Goal: Task Accomplishment & Management: Use online tool/utility

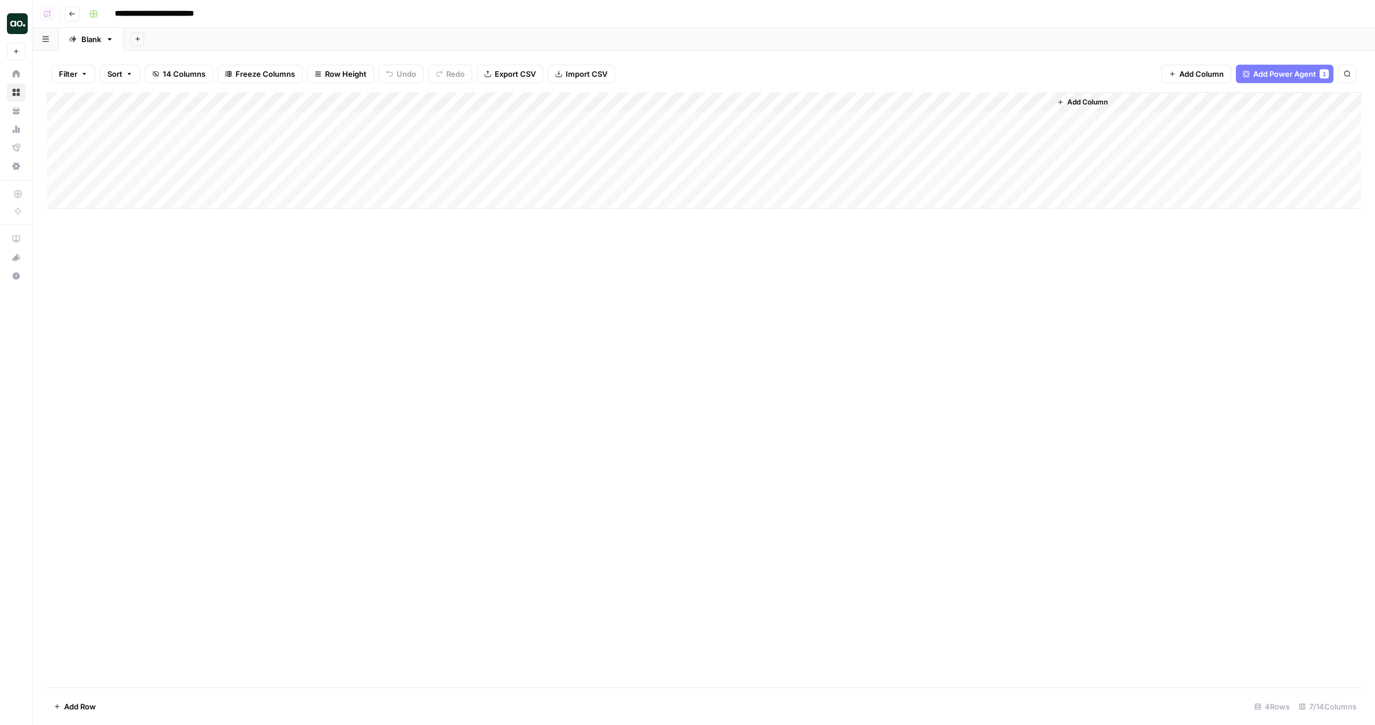
click at [372, 144] on div "Add Column" at bounding box center [704, 150] width 1314 height 117
click at [403, 143] on div "Add Column" at bounding box center [704, 150] width 1314 height 117
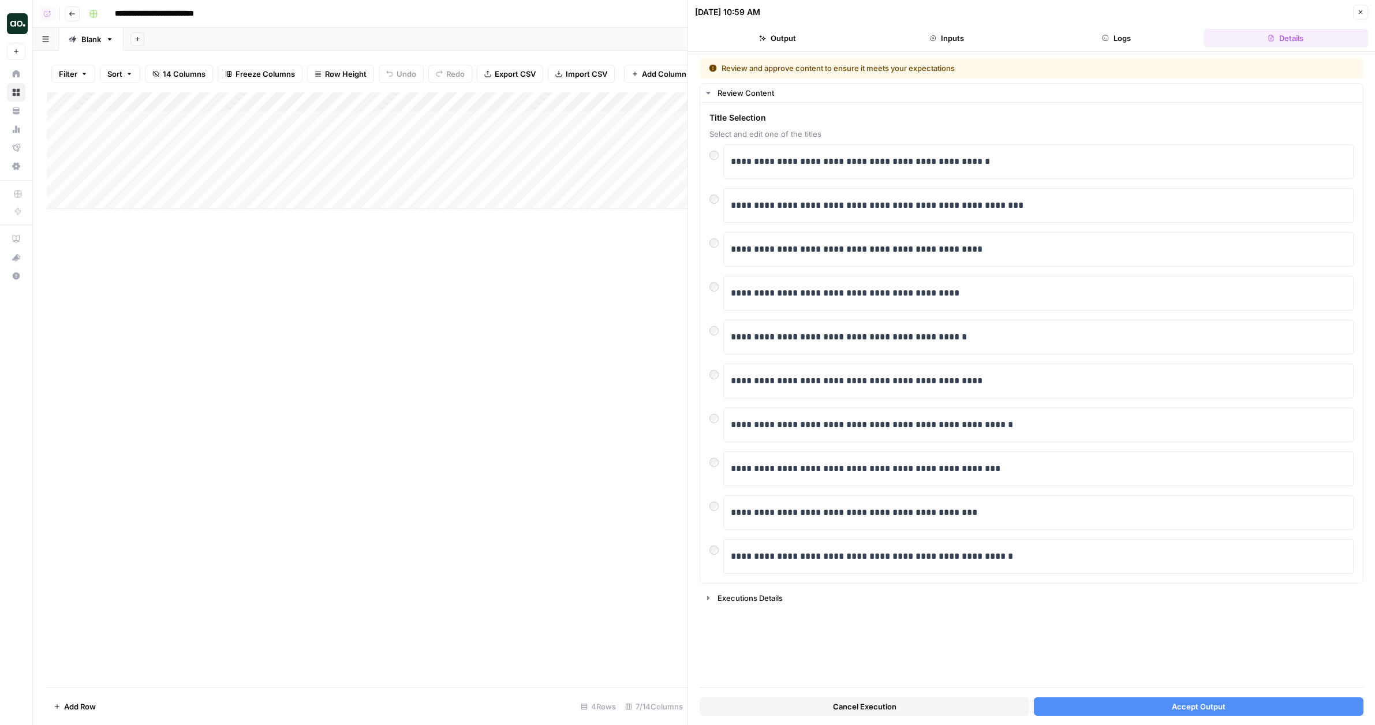
click at [1183, 709] on span "Accept Output" at bounding box center [1198, 707] width 54 height 12
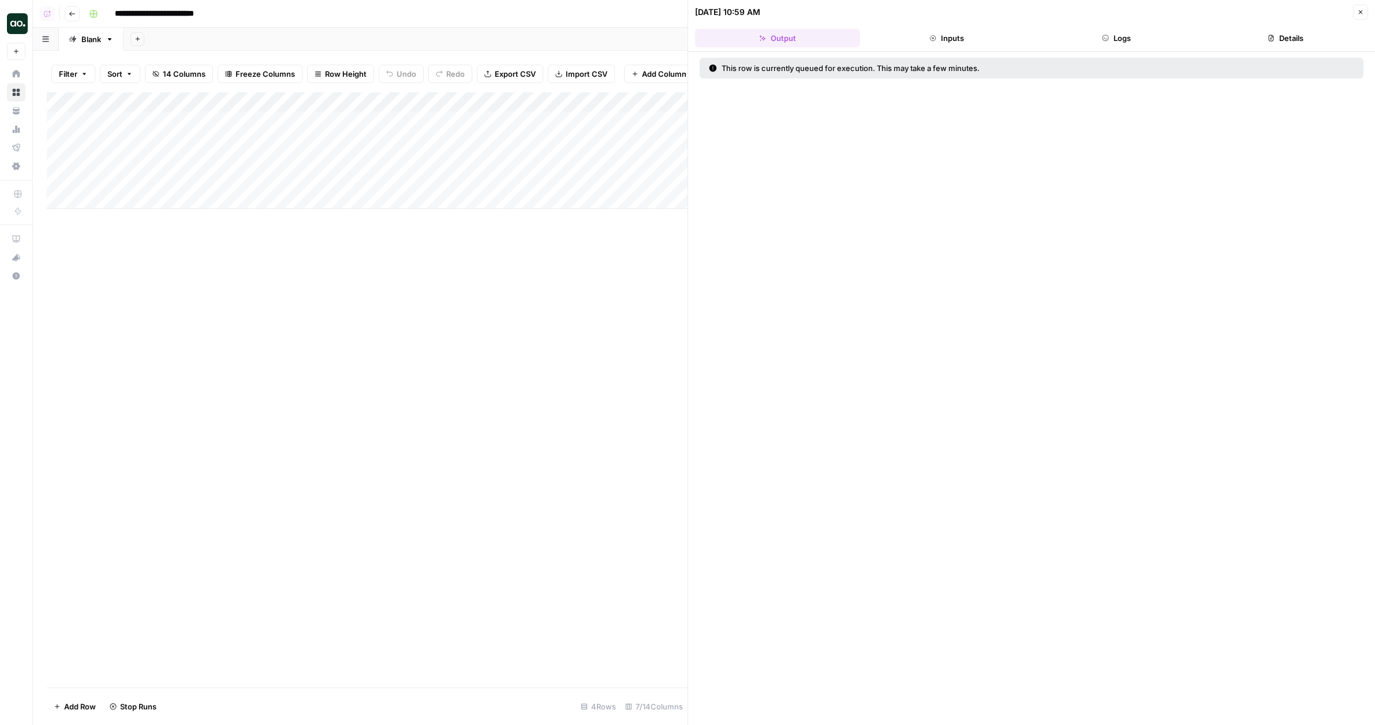
click at [1352, 14] on div "[DATE] 10:59 AM Close" at bounding box center [1031, 12] width 673 height 15
click at [1361, 11] on icon "button" at bounding box center [1360, 12] width 4 height 4
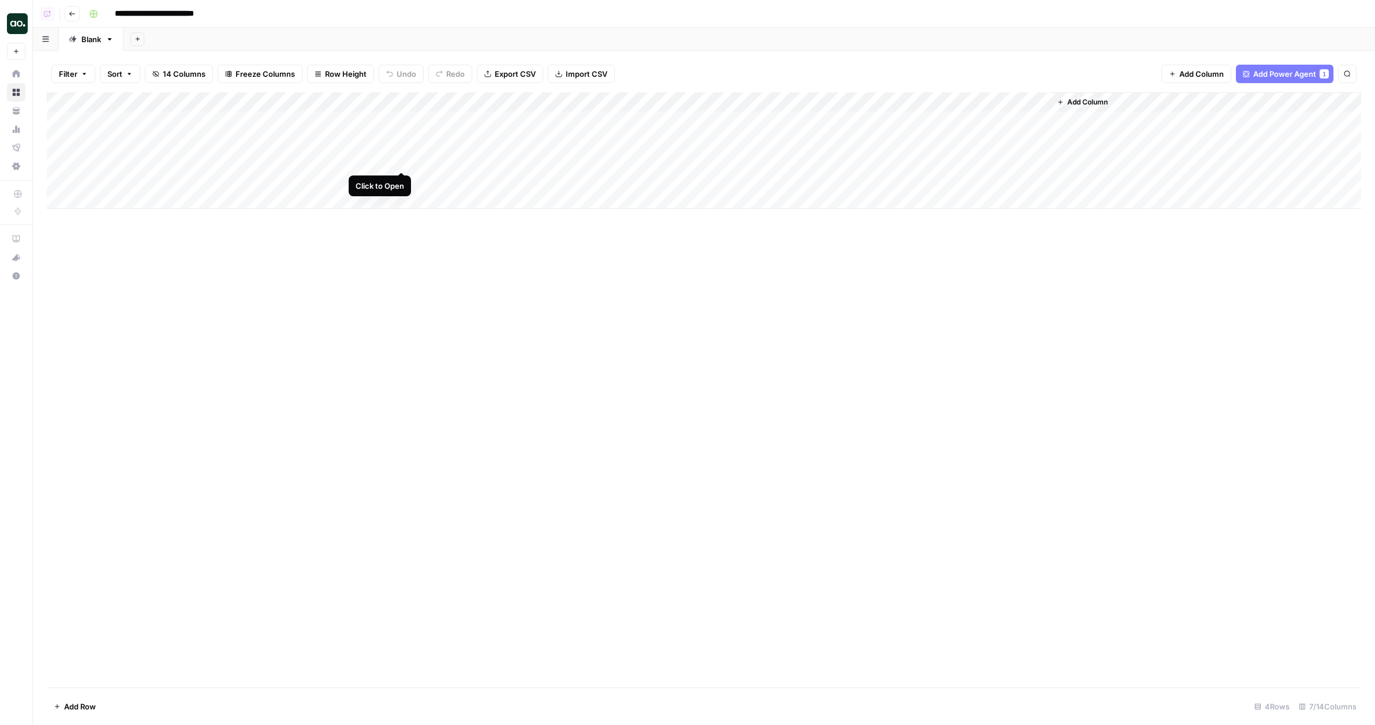
click at [402, 163] on div "Add Column" at bounding box center [704, 150] width 1314 height 117
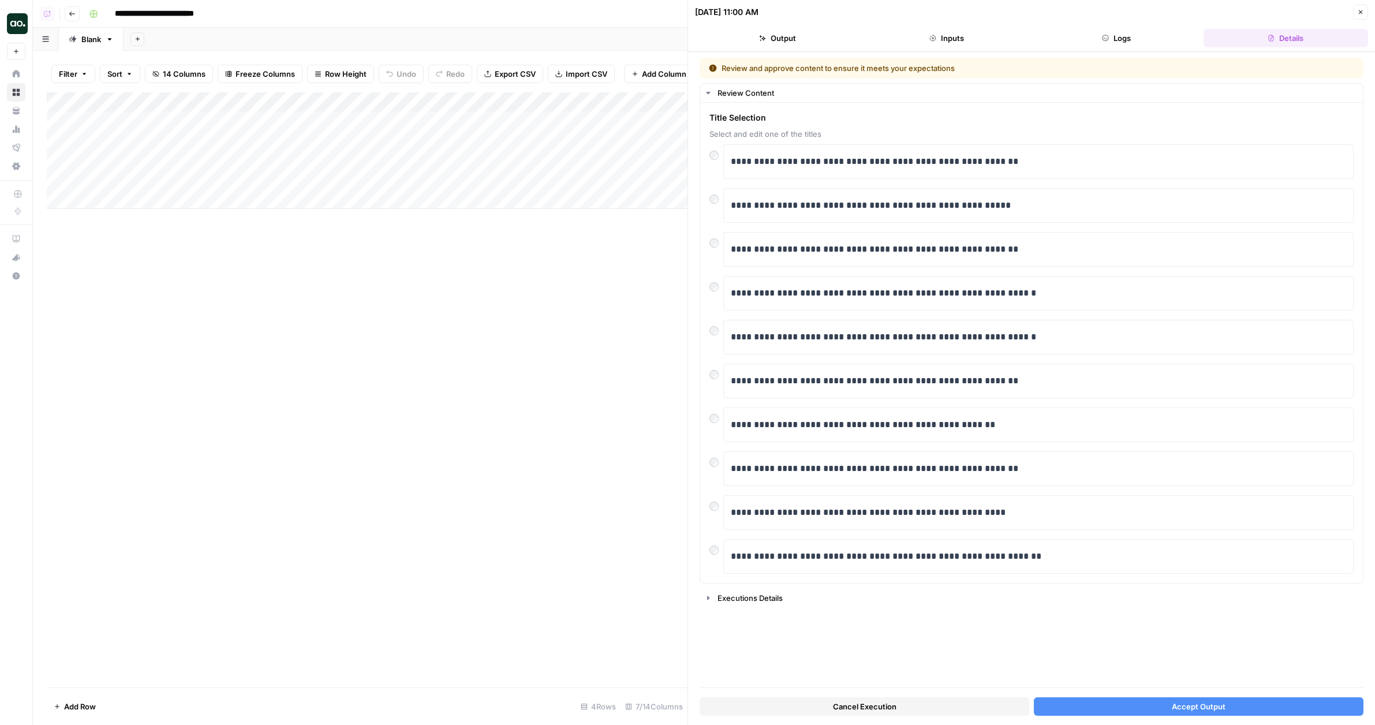
click at [1135, 708] on button "Accept Output" at bounding box center [1199, 706] width 330 height 18
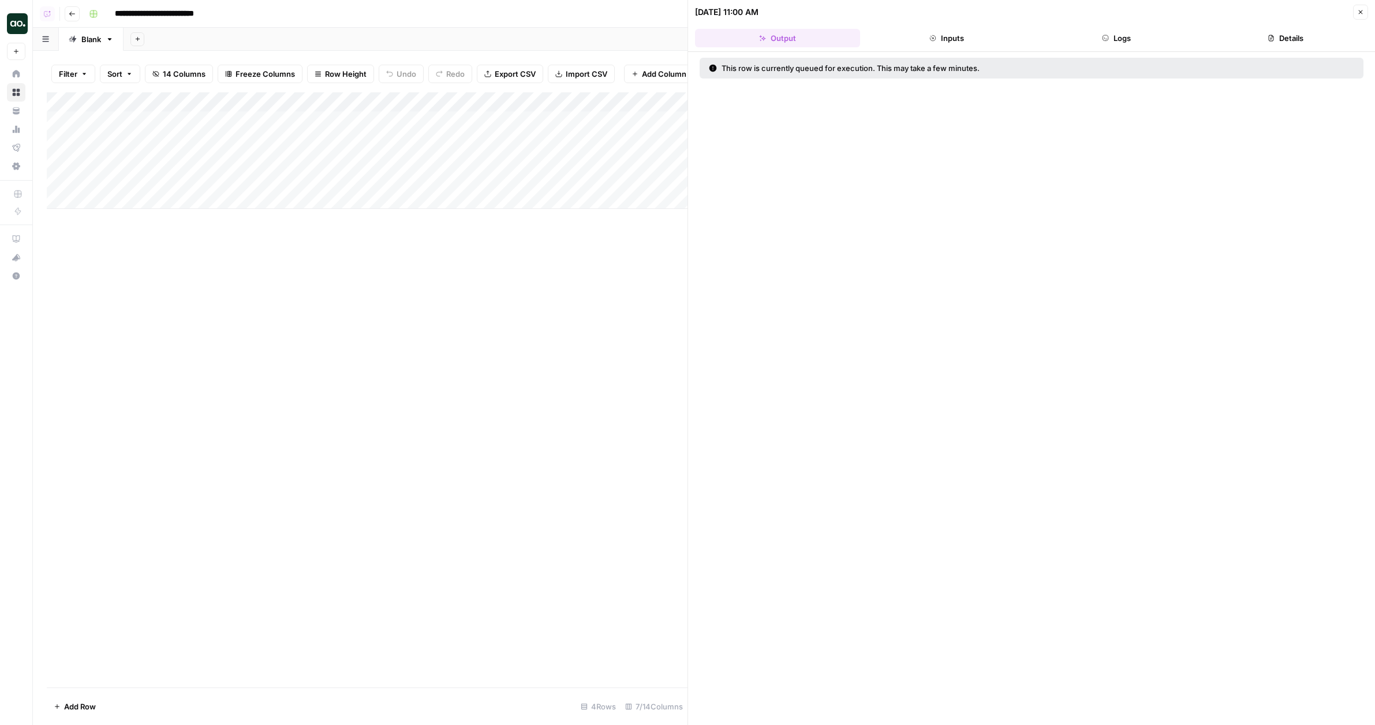
click at [1359, 13] on icon "button" at bounding box center [1360, 12] width 4 height 4
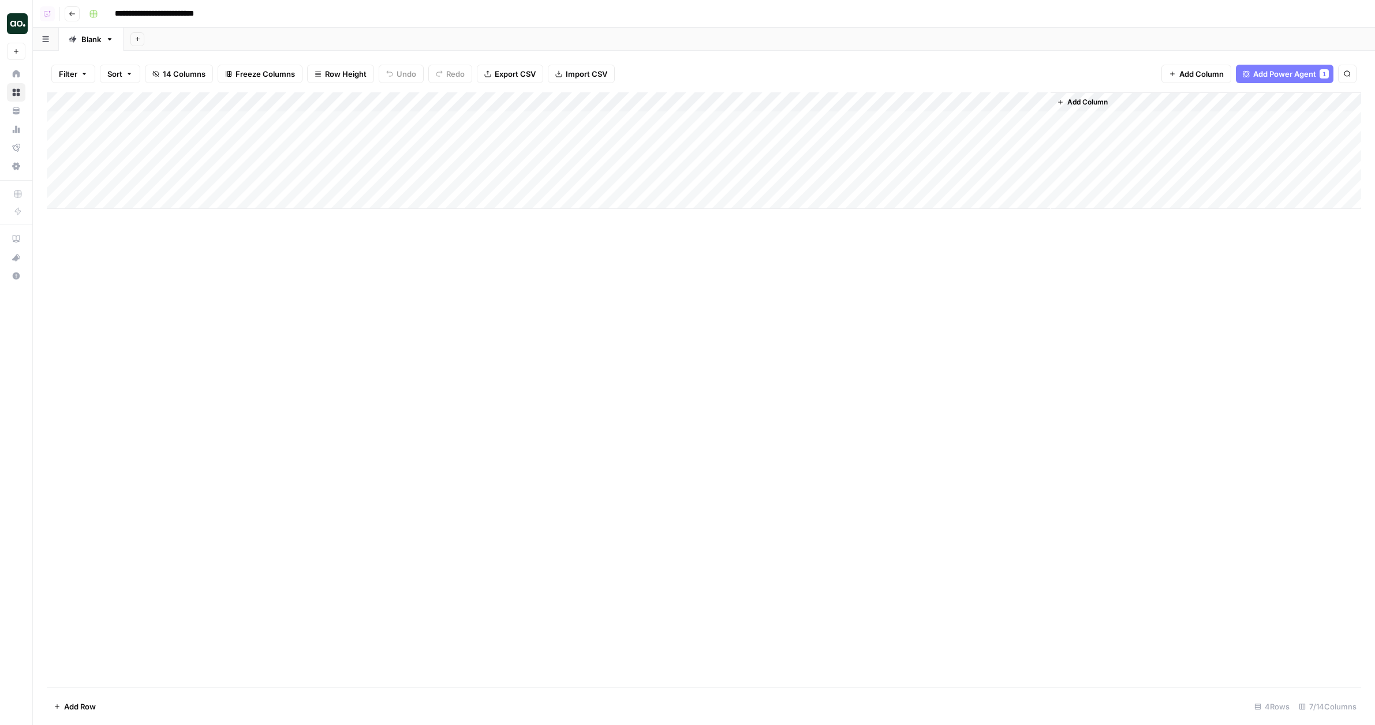
click at [1294, 73] on span "Add Power Agent" at bounding box center [1284, 74] width 63 height 12
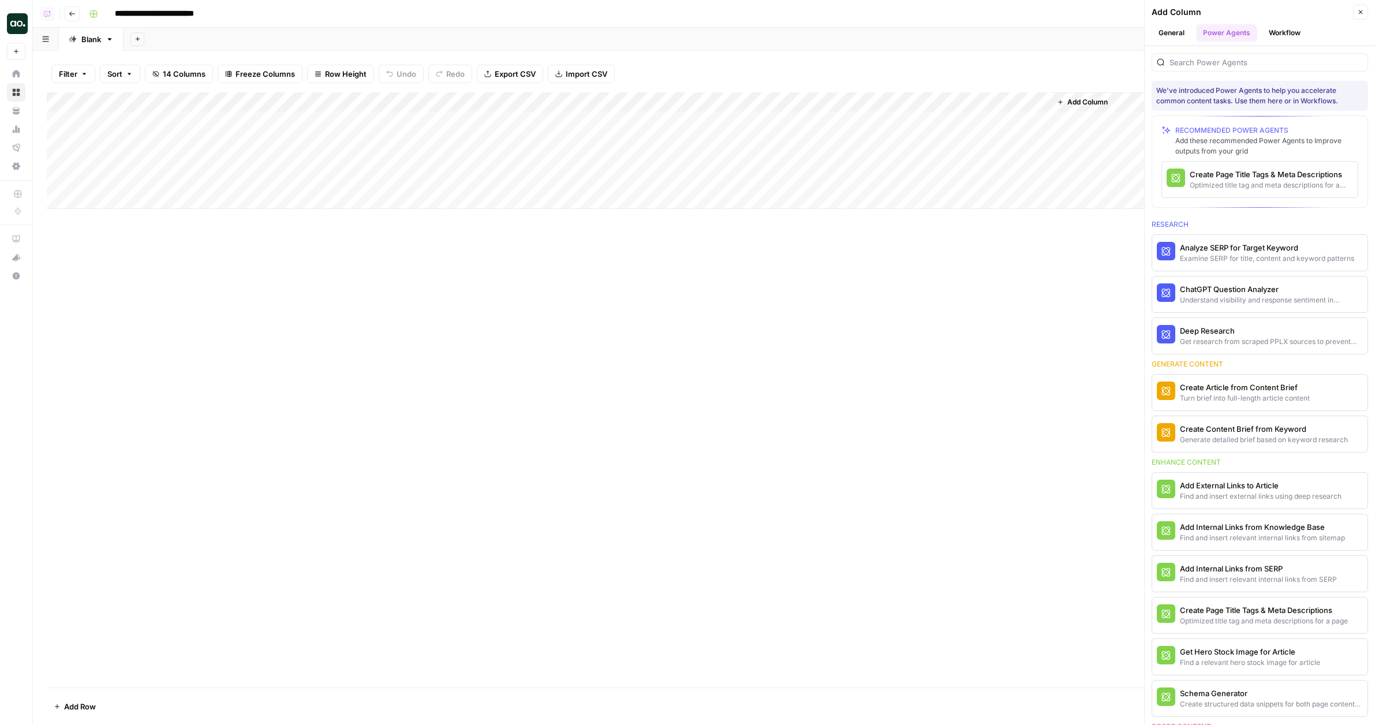
click at [1361, 14] on icon "button" at bounding box center [1360, 12] width 7 height 7
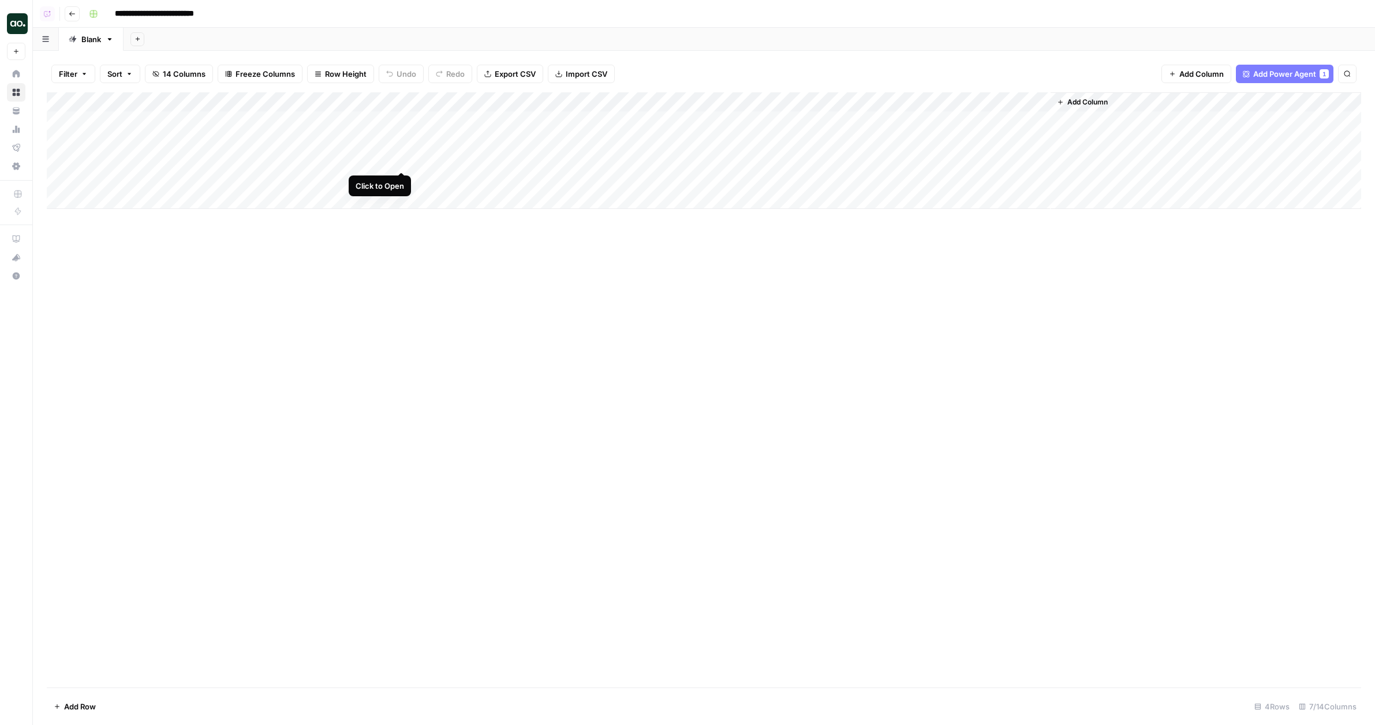
click at [399, 160] on div "Add Column" at bounding box center [704, 150] width 1314 height 117
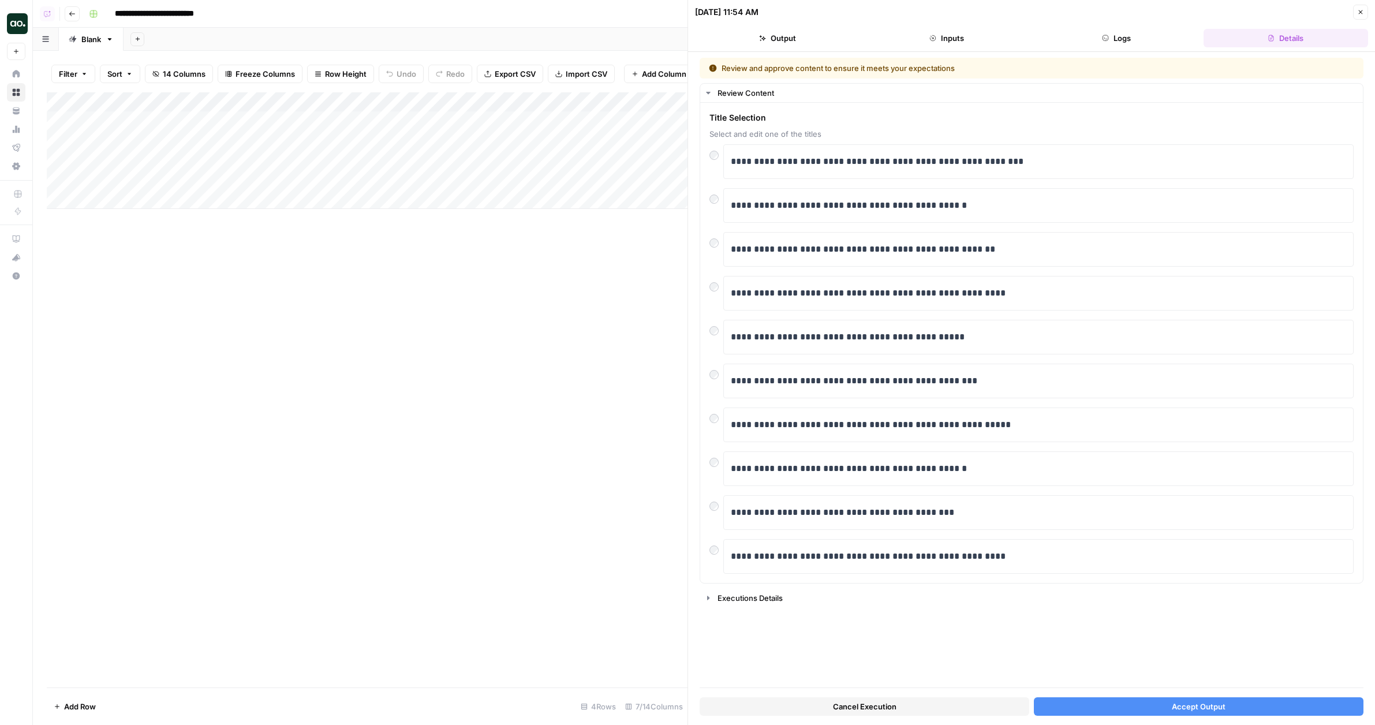
click at [1153, 717] on div "Cancel Execution Accept Output" at bounding box center [1031, 703] width 664 height 31
click at [1152, 703] on button "Accept Output" at bounding box center [1199, 706] width 330 height 18
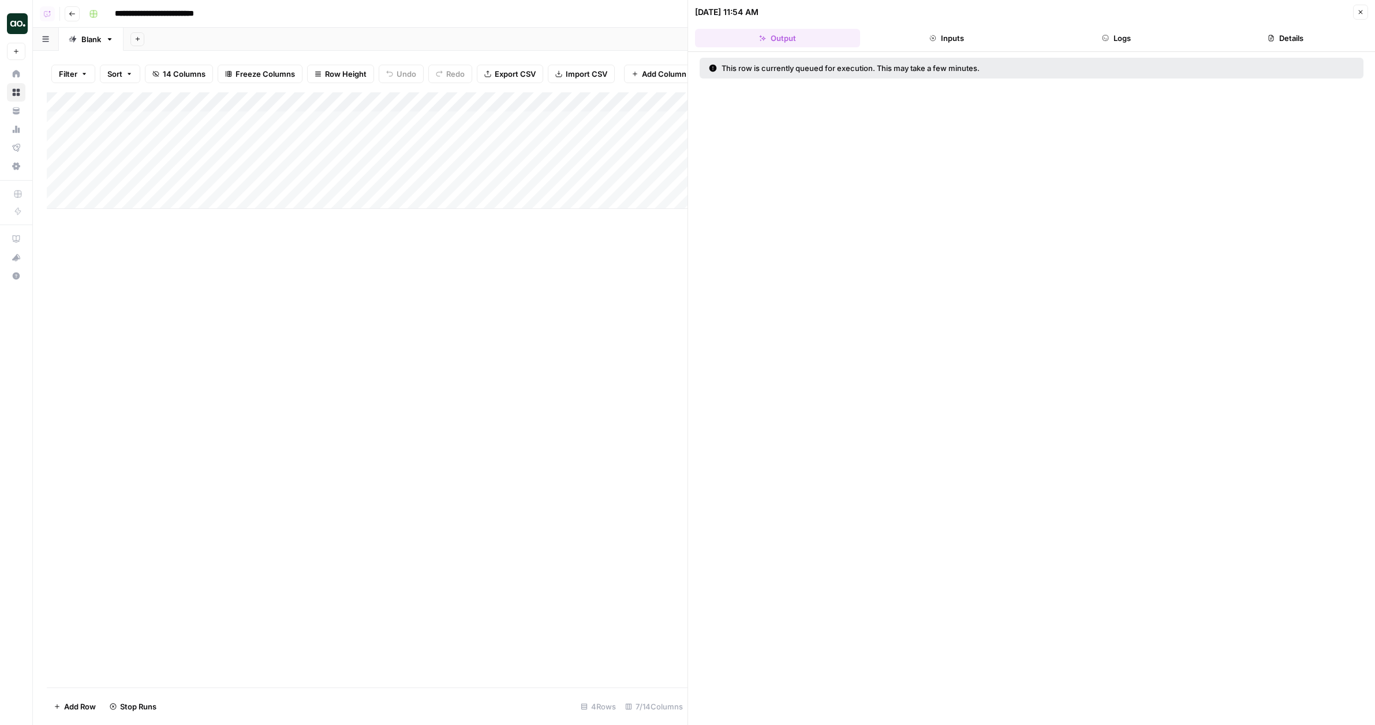
click at [401, 279] on div "Add Column" at bounding box center [367, 389] width 641 height 595
click at [1363, 10] on icon "button" at bounding box center [1360, 12] width 7 height 7
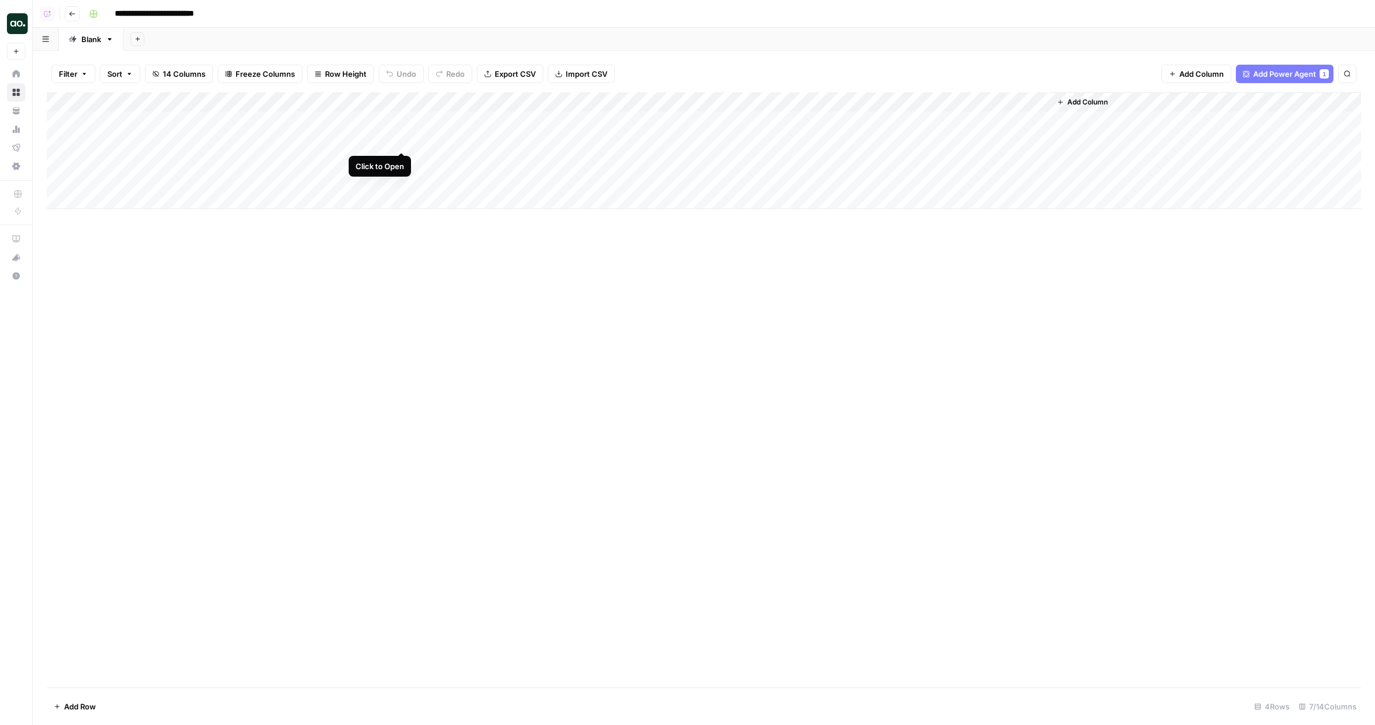
click at [400, 141] on div "Add Column" at bounding box center [704, 150] width 1314 height 117
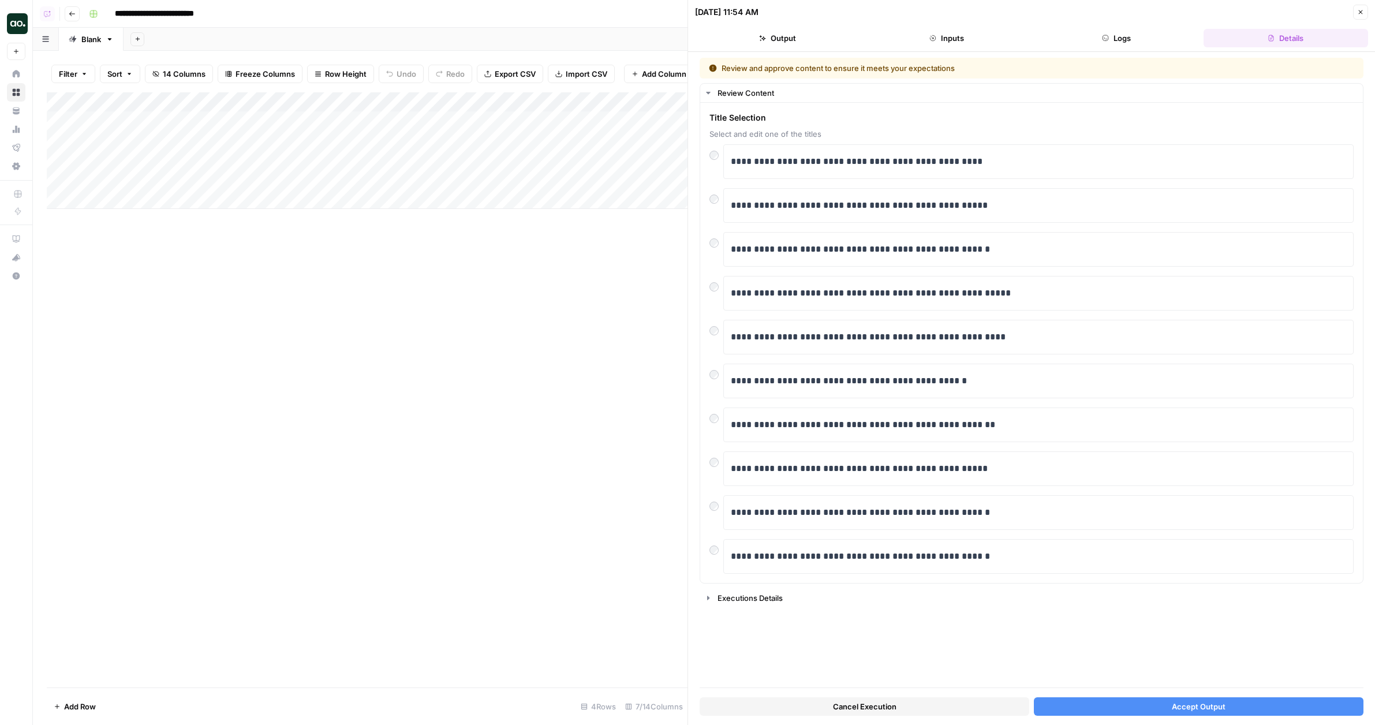
click at [1105, 706] on button "Accept Output" at bounding box center [1199, 706] width 330 height 18
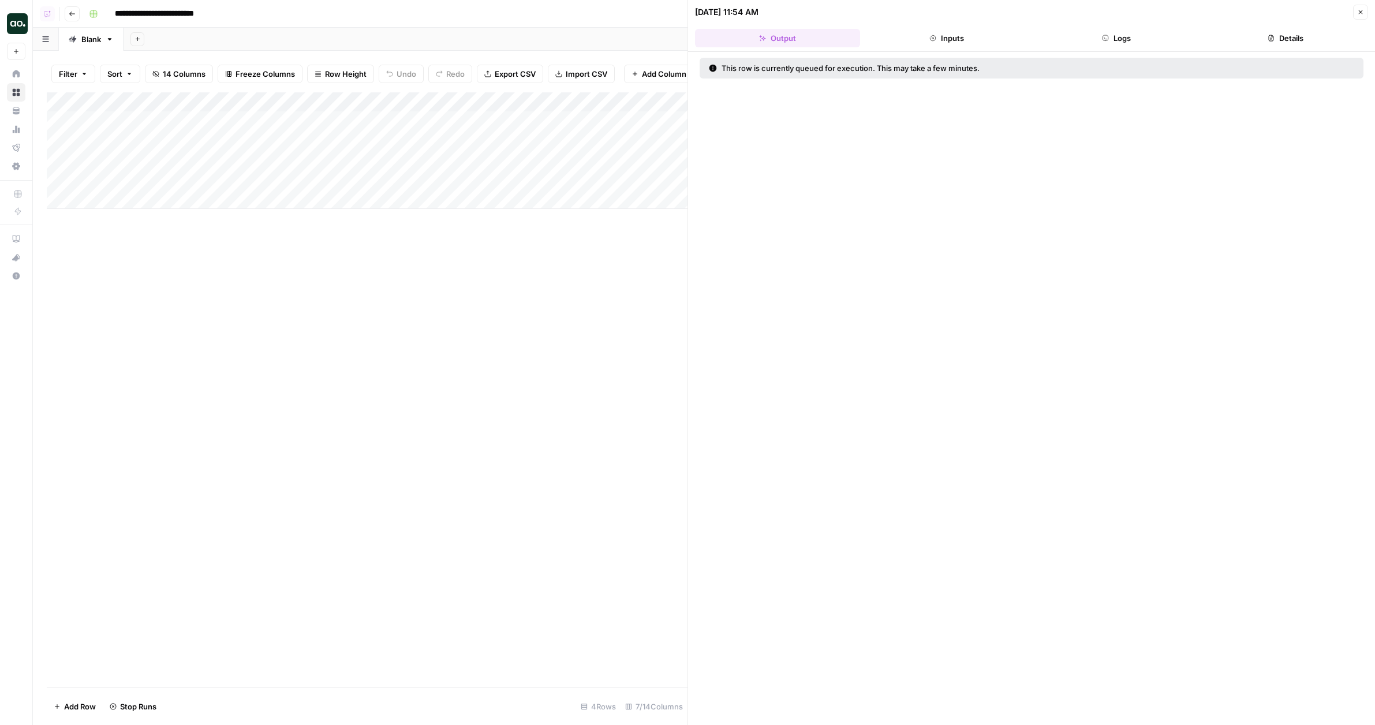
click at [1359, 13] on icon "button" at bounding box center [1360, 12] width 7 height 7
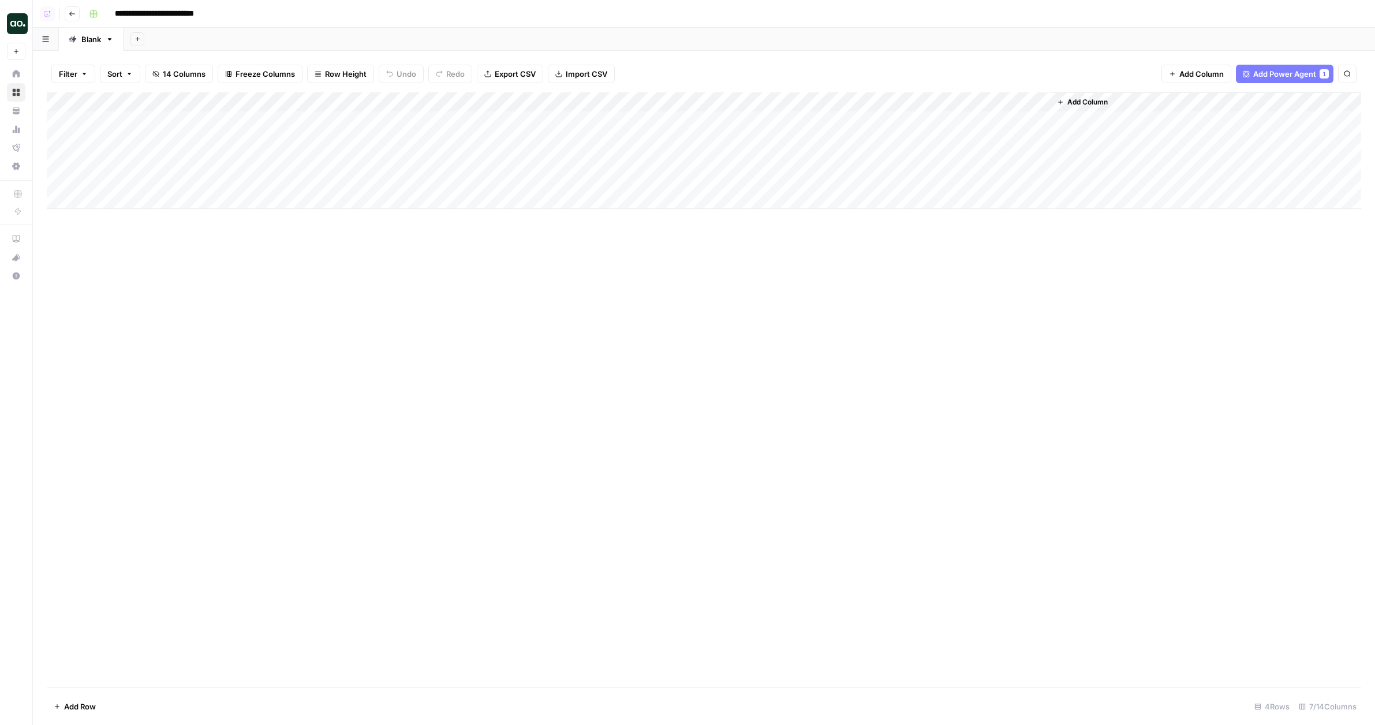
click at [354, 180] on div "Add Column" at bounding box center [704, 150] width 1314 height 117
click at [399, 180] on div "Add Column" at bounding box center [704, 150] width 1314 height 117
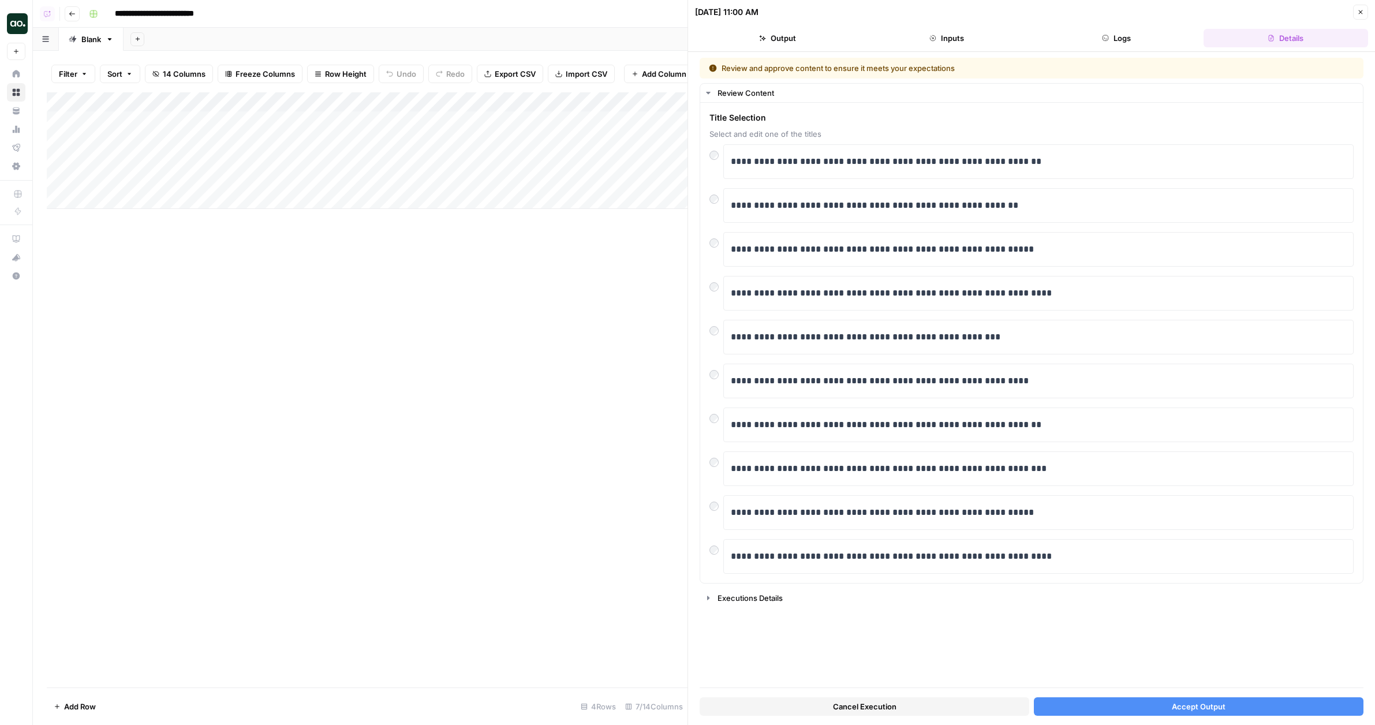
click at [1358, 15] on icon "button" at bounding box center [1360, 12] width 7 height 7
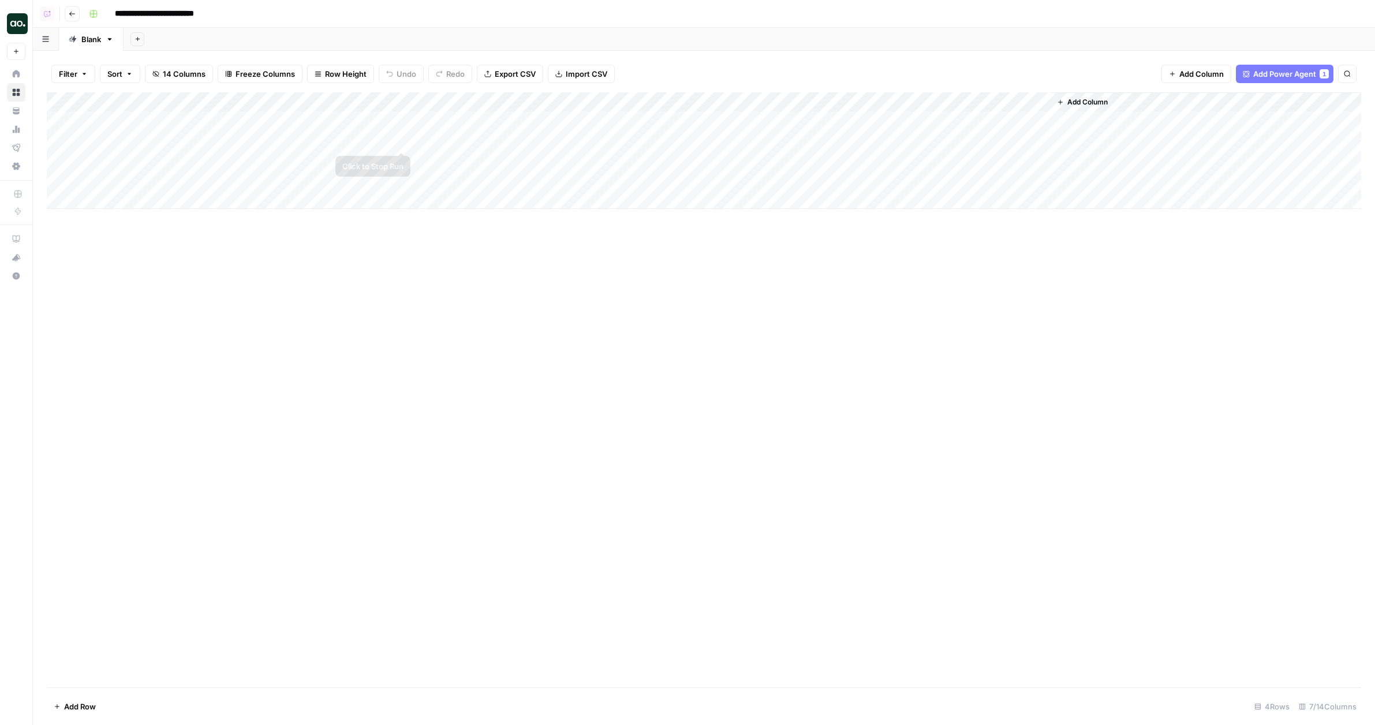
click at [400, 141] on div "Add Column" at bounding box center [704, 150] width 1314 height 117
click at [666, 179] on div "Add Column" at bounding box center [704, 150] width 1314 height 117
